Goal: Task Accomplishment & Management: Manage account settings

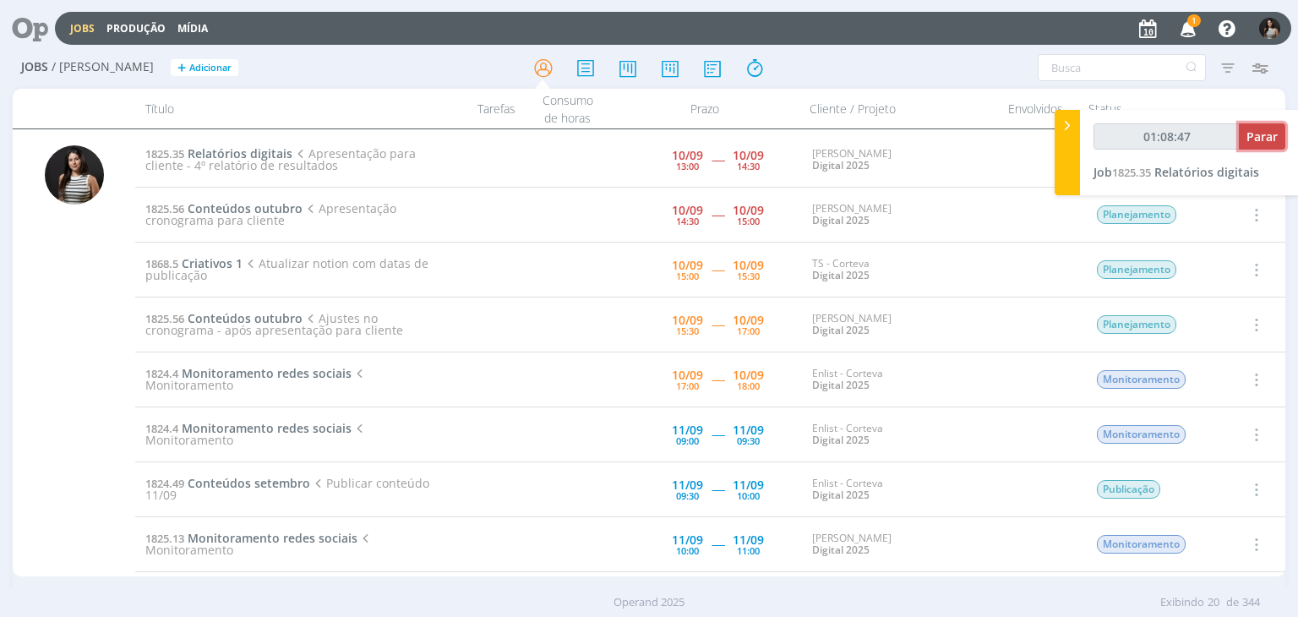
click at [1269, 136] on span "Parar" at bounding box center [1261, 136] width 31 height 16
click at [1191, 32] on icon "button" at bounding box center [1189, 28] width 30 height 29
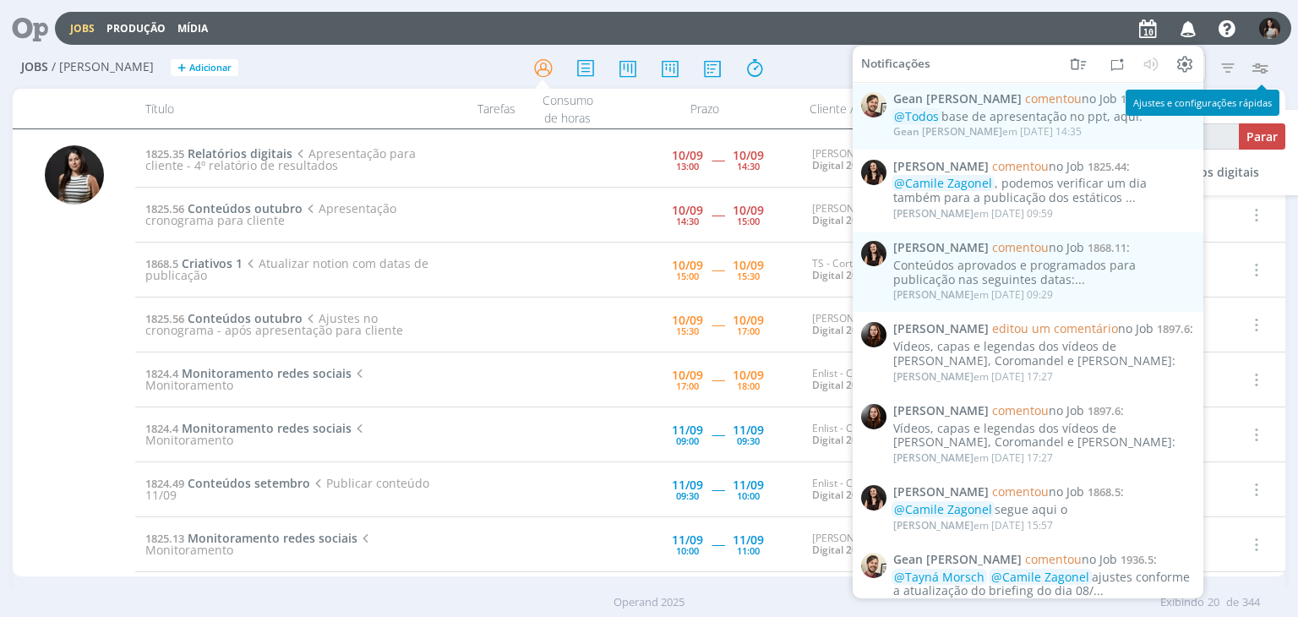
type input "01:09:00"
click at [1277, 63] on div "Filtros Filtrar [GEOGRAPHIC_DATA] Tipo Jobs e Tarefas Data Personalizado a Situ…" at bounding box center [1073, 67] width 424 height 27
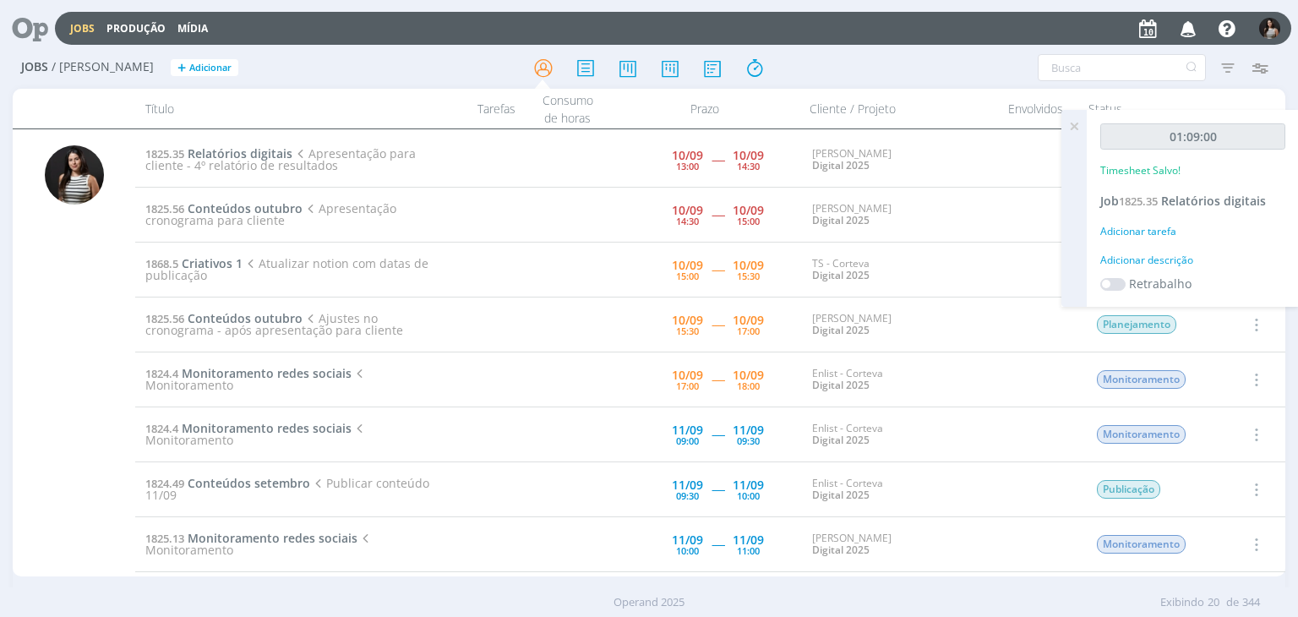
click at [1083, 122] on icon at bounding box center [1074, 126] width 30 height 33
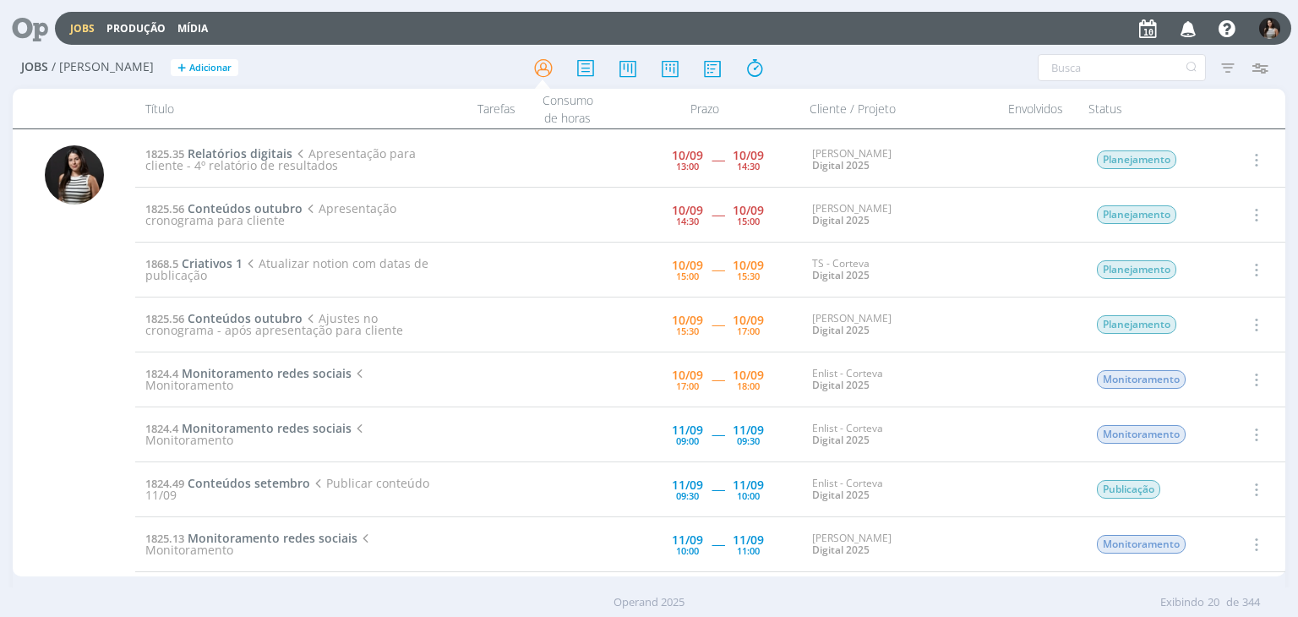
click at [1253, 160] on icon "button" at bounding box center [1254, 160] width 19 height 20
click at [1224, 210] on link "Concluir" at bounding box center [1208, 215] width 134 height 27
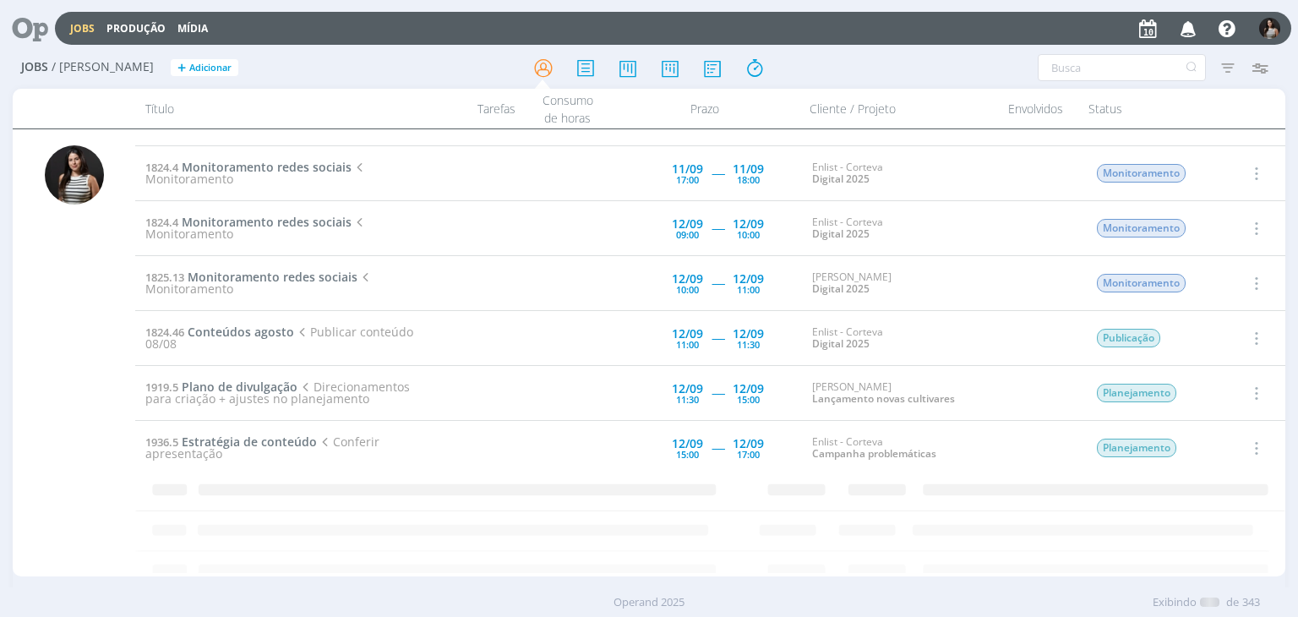
scroll to position [760, 0]
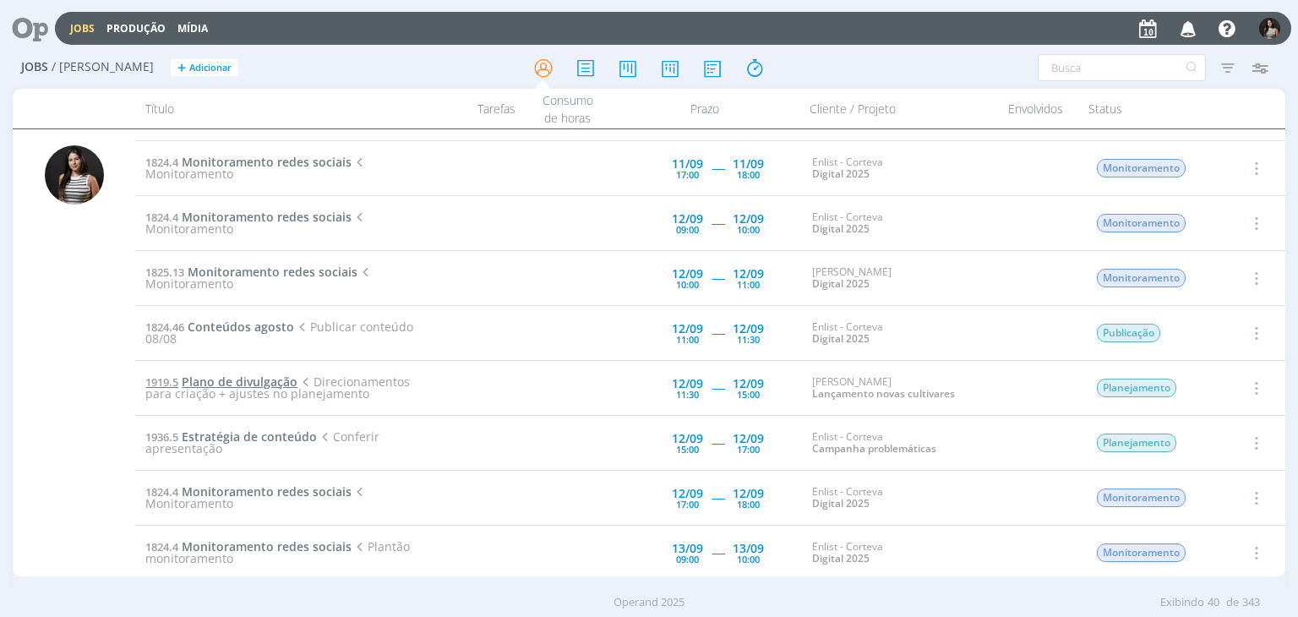
click at [267, 373] on span "Plano de divulgação" at bounding box center [240, 381] width 116 height 16
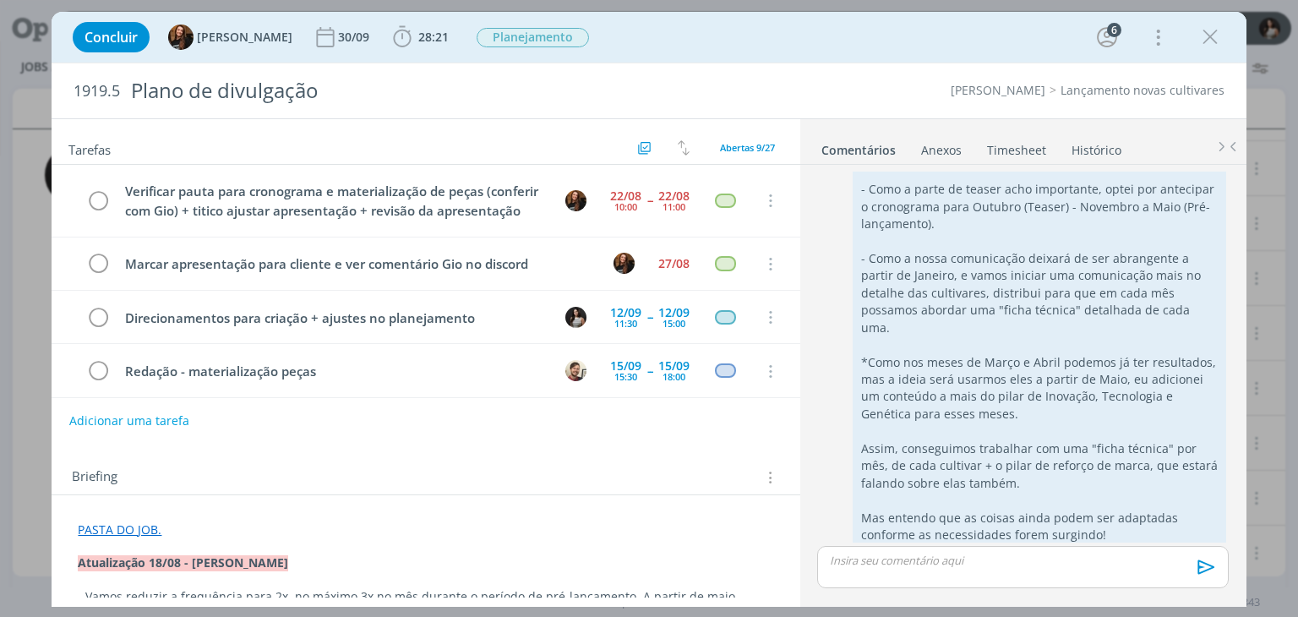
scroll to position [90, 0]
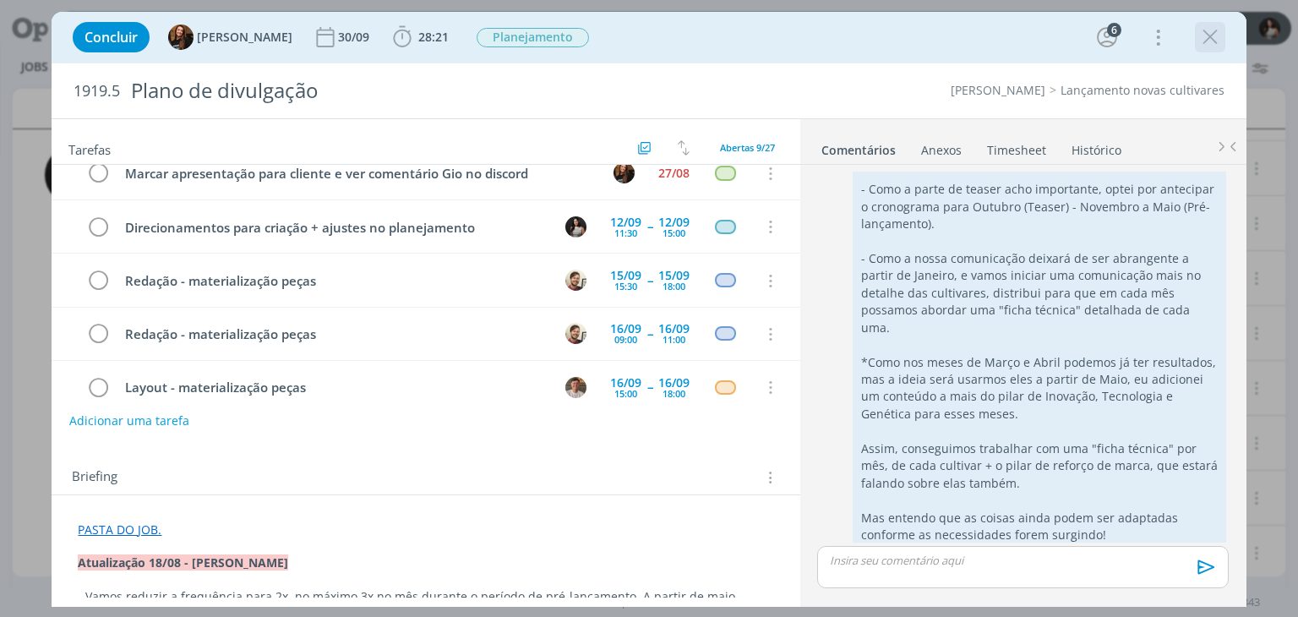
click at [1210, 30] on icon "dialog" at bounding box center [1209, 37] width 25 height 25
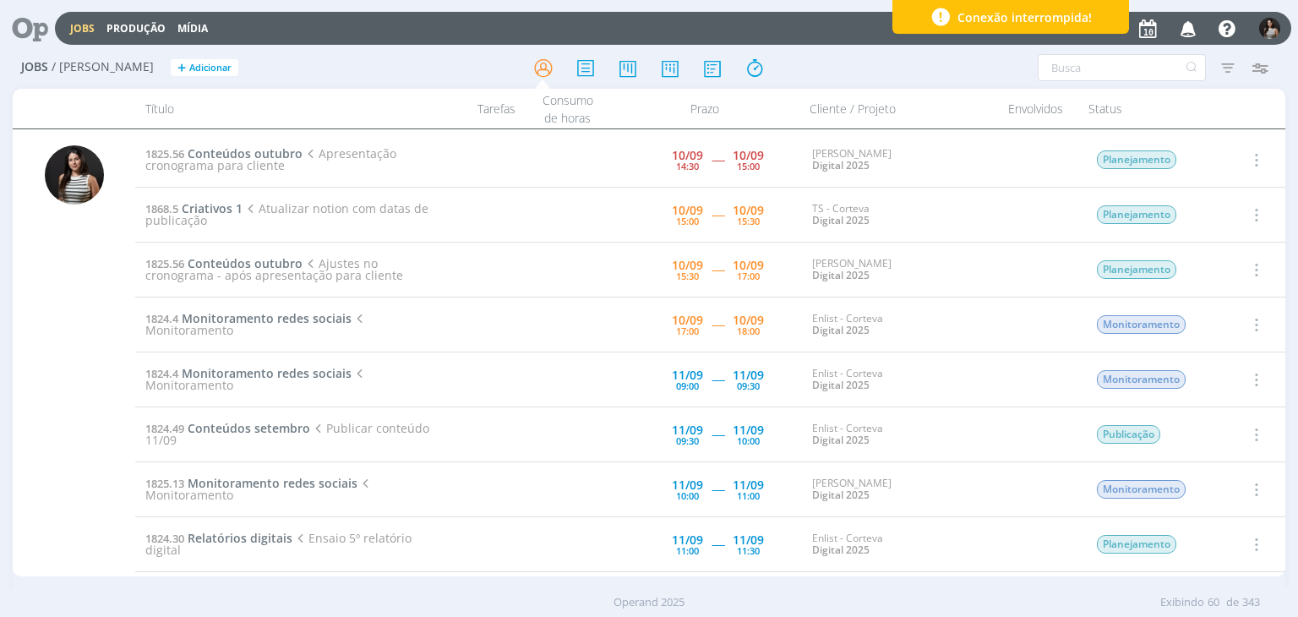
click at [1256, 159] on icon "button" at bounding box center [1254, 160] width 19 height 20
click at [1187, 273] on link "Iniciar timesheet" at bounding box center [1208, 269] width 134 height 27
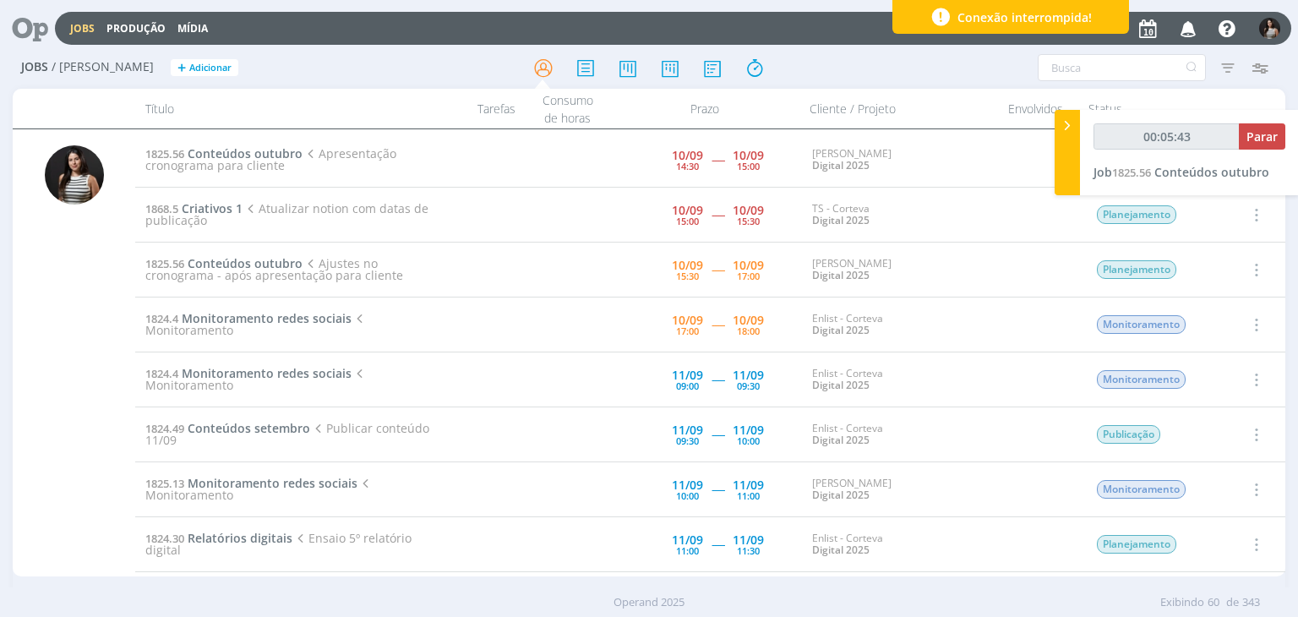
type input "00:05:44"
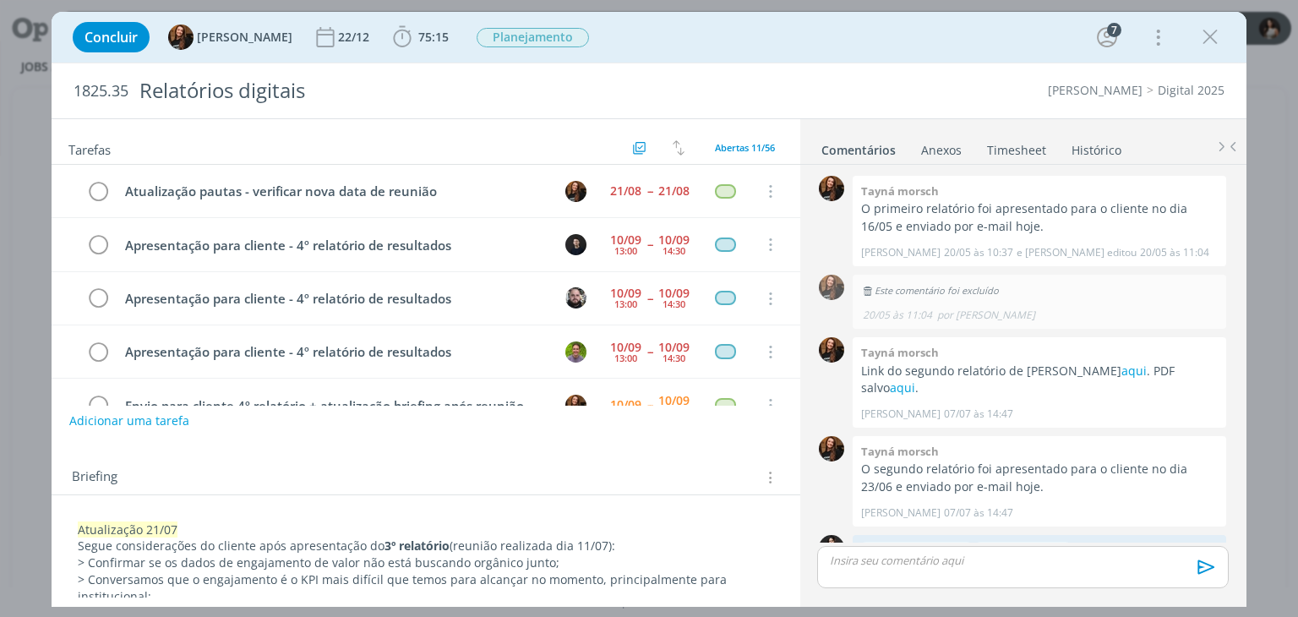
scroll to position [1717, 0]
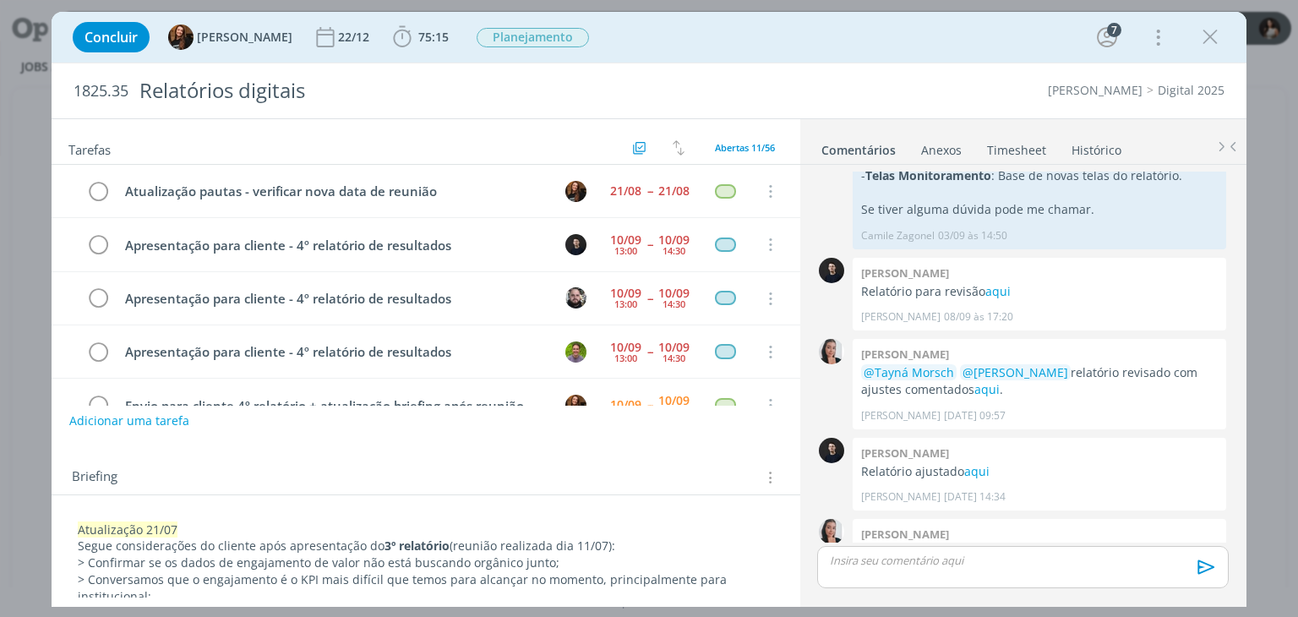
click at [1033, 147] on link "Timesheet" at bounding box center [1016, 146] width 61 height 25
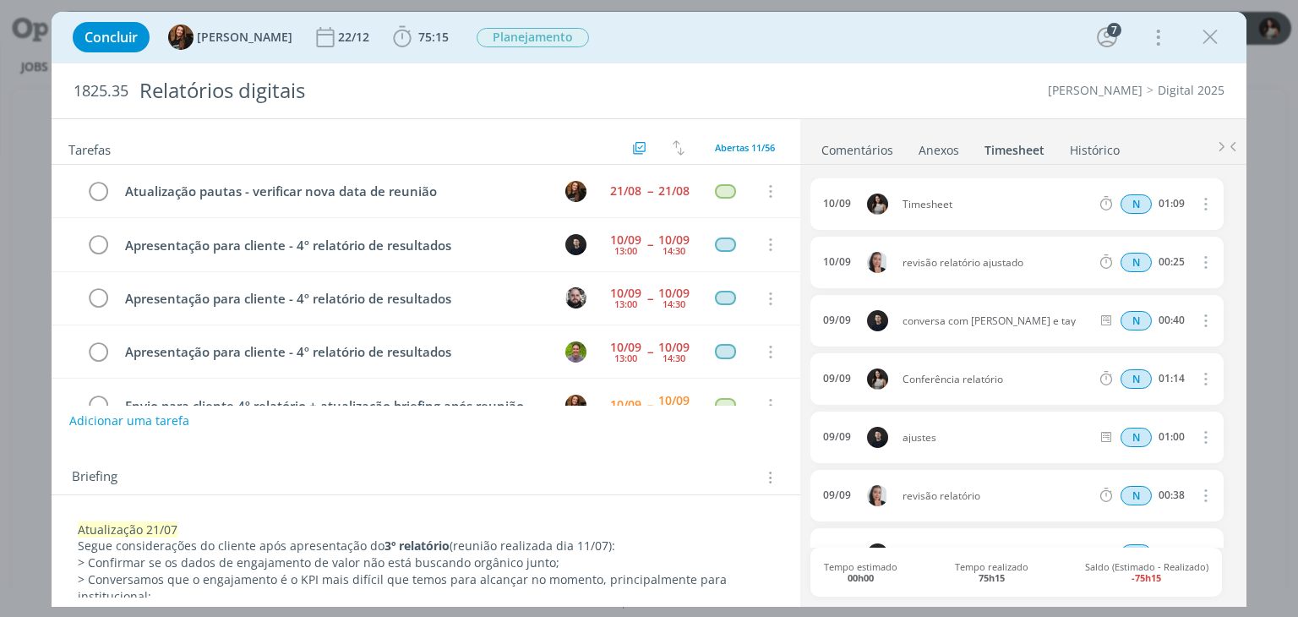
click at [1203, 203] on icon "dialog" at bounding box center [1204, 203] width 19 height 20
click at [1164, 253] on link "Editar" at bounding box center [1157, 259] width 134 height 27
drag, startPoint x: 969, startPoint y: 200, endPoint x: 875, endPoint y: 207, distance: 94.0
click at [875, 207] on div "10/09 15:08 Timesheet Selecione a tarefa N 01:09" at bounding box center [1016, 204] width 412 height 52
click at [888, 169] on div "10/09 15:08 Apresentação relatório Selecione a tarefa N 01:09 10/09 revisão rel…" at bounding box center [1022, 384] width 424 height 439
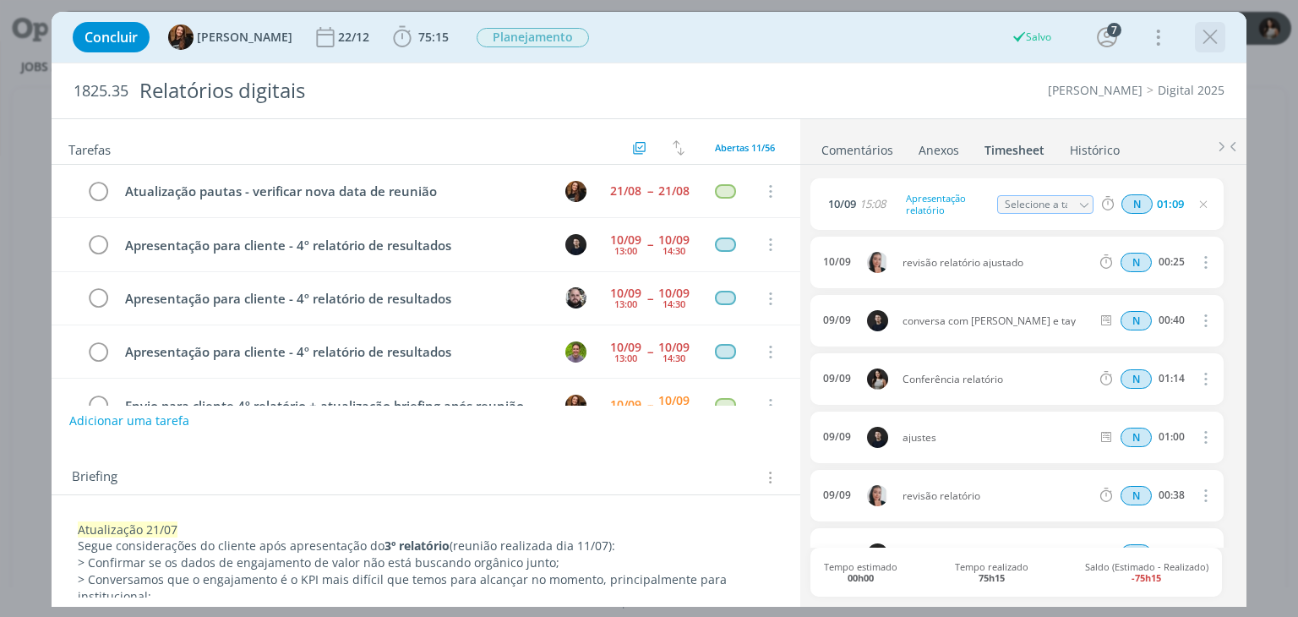
click at [1208, 36] on icon "dialog" at bounding box center [1209, 37] width 25 height 25
